Goal: Check status: Check status

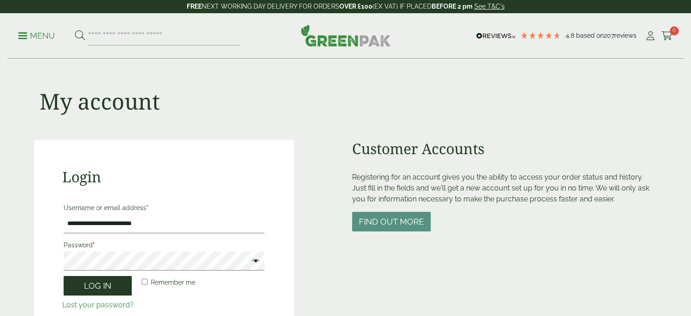
click at [102, 285] on button "Log in" at bounding box center [98, 286] width 68 height 20
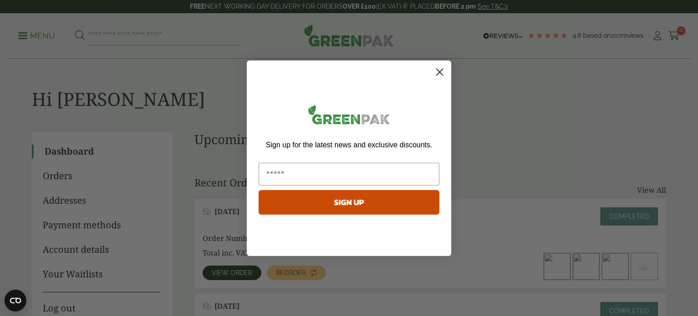
click at [440, 71] on icon "Close dialog" at bounding box center [440, 72] width 6 height 6
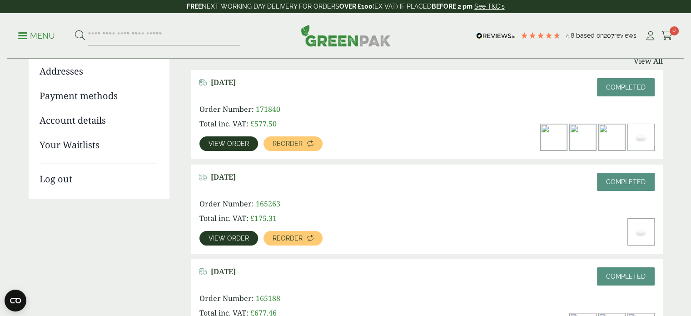
scroll to position [91, 0]
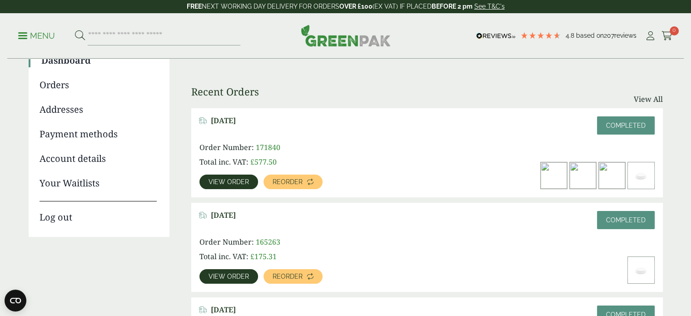
click at [225, 179] on span "View order" at bounding box center [229, 182] width 40 height 6
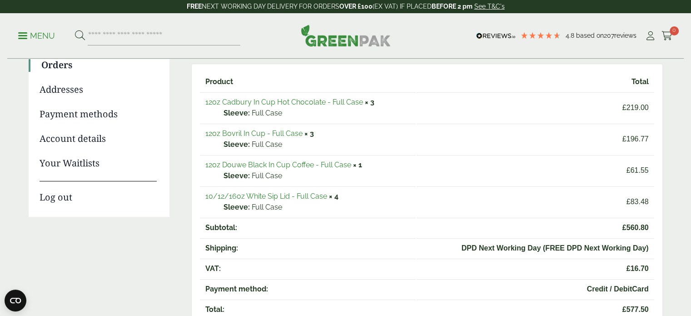
scroll to position [136, 0]
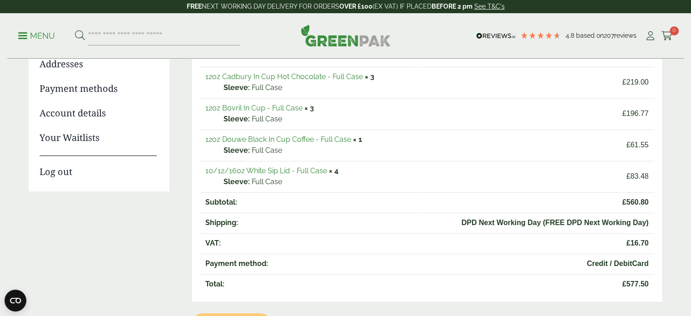
click at [80, 141] on link "Your Waitlists" at bounding box center [98, 138] width 117 height 14
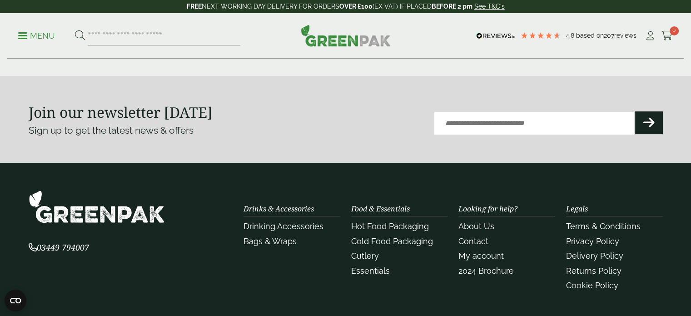
scroll to position [273, 0]
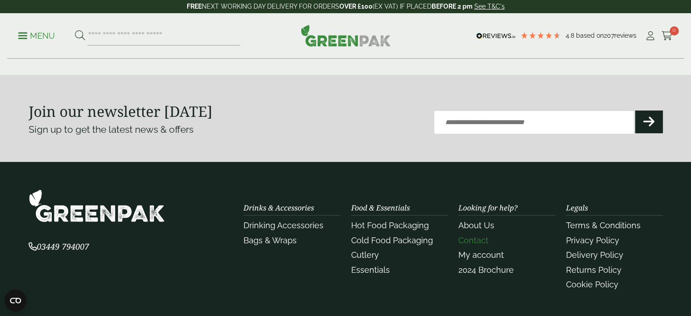
click at [472, 236] on link "Contact" at bounding box center [473, 240] width 30 height 10
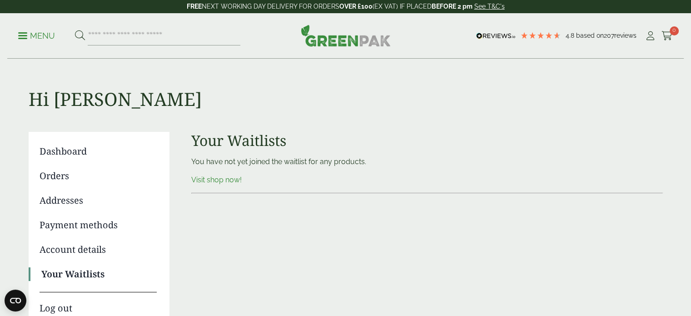
click at [65, 177] on link "Orders" at bounding box center [98, 176] width 117 height 14
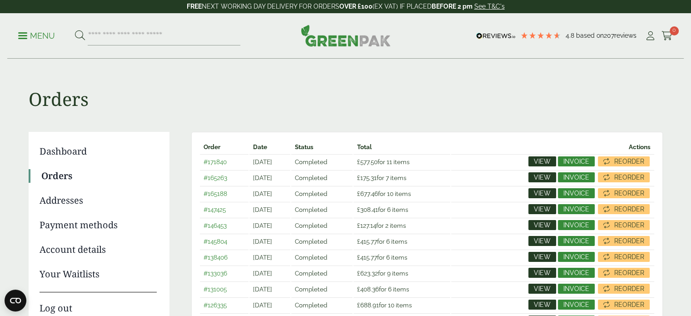
click at [545, 159] on span "View" at bounding box center [542, 161] width 17 height 6
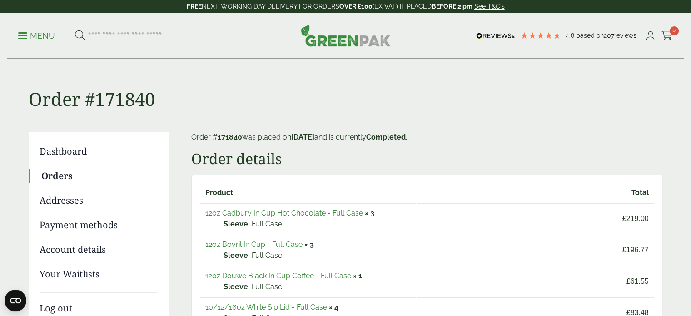
click at [163, 96] on h1 "Order #171840" at bounding box center [346, 84] width 634 height 51
click at [172, 97] on h1 "Order #171840" at bounding box center [346, 84] width 634 height 51
